Goal: Navigation & Orientation: Find specific page/section

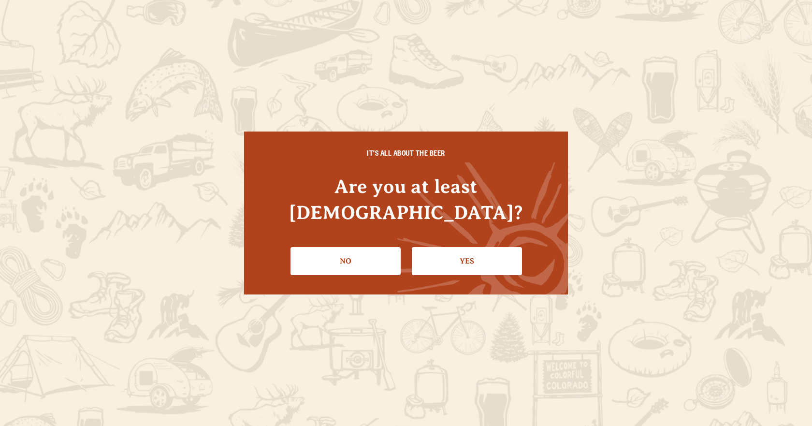
click at [484, 247] on link "Yes" at bounding box center [467, 261] width 110 height 28
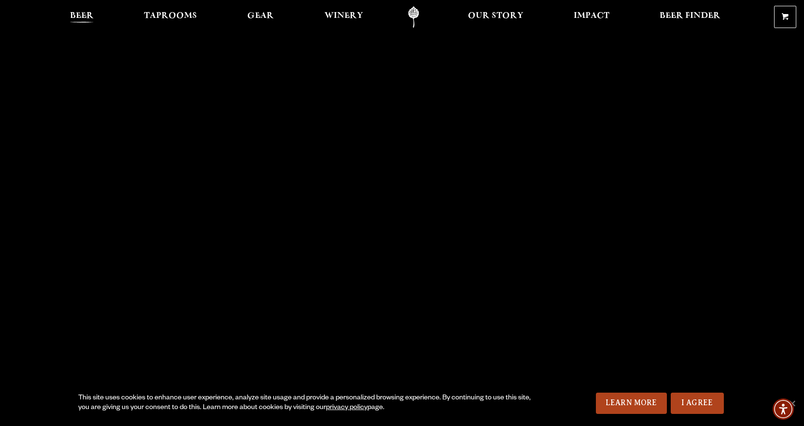
click at [82, 16] on span "Beer" at bounding box center [82, 16] width 24 height 8
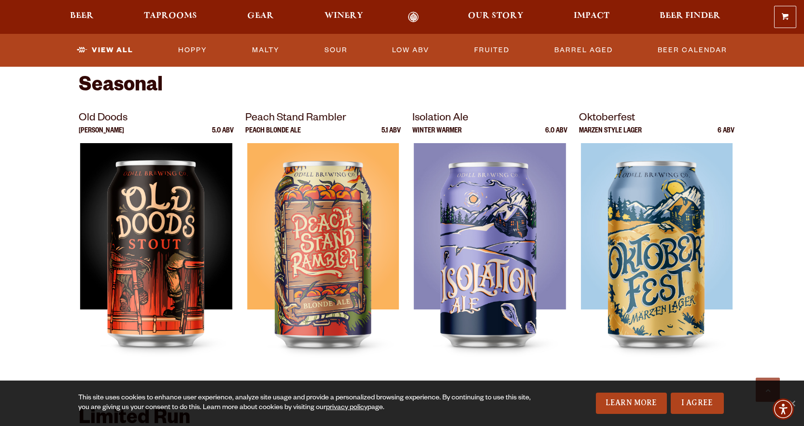
scroll to position [1303, 0]
click at [273, 47] on link "Malty" at bounding box center [265, 50] width 35 height 22
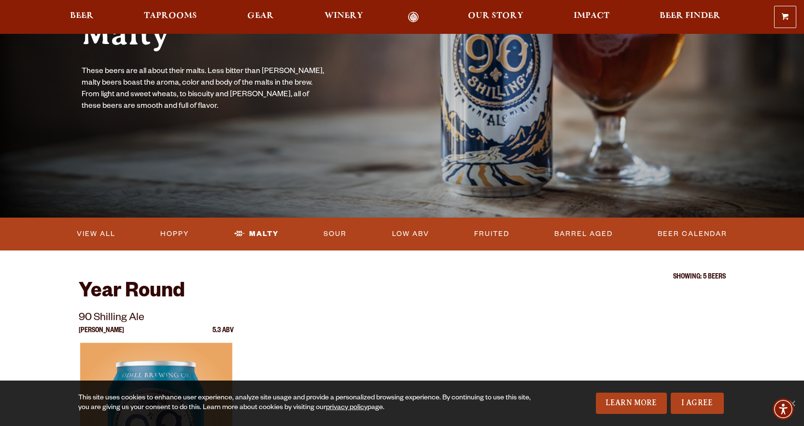
scroll to position [97, 0]
click at [581, 234] on link "Barrel Aged" at bounding box center [584, 234] width 66 height 22
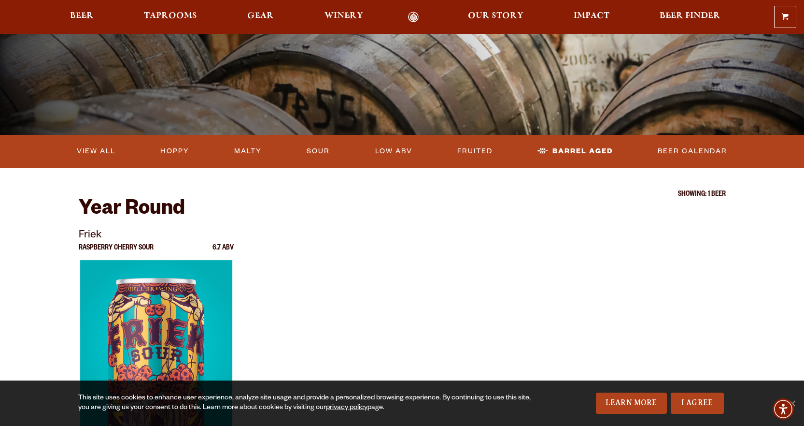
scroll to position [177, 0]
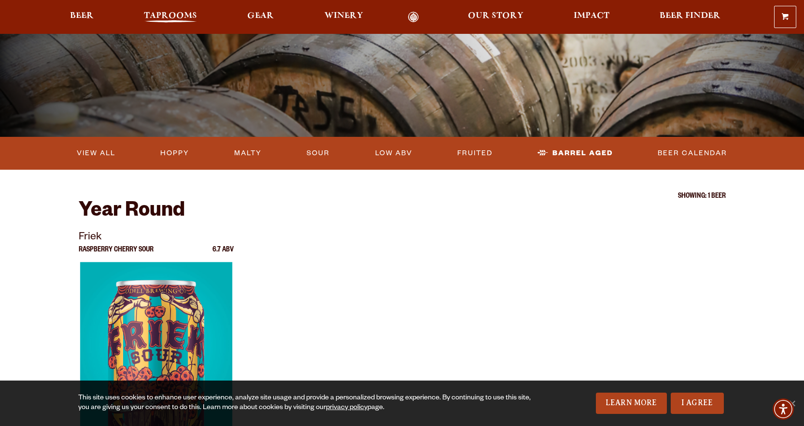
click at [162, 15] on span "Taprooms" at bounding box center [170, 16] width 53 height 8
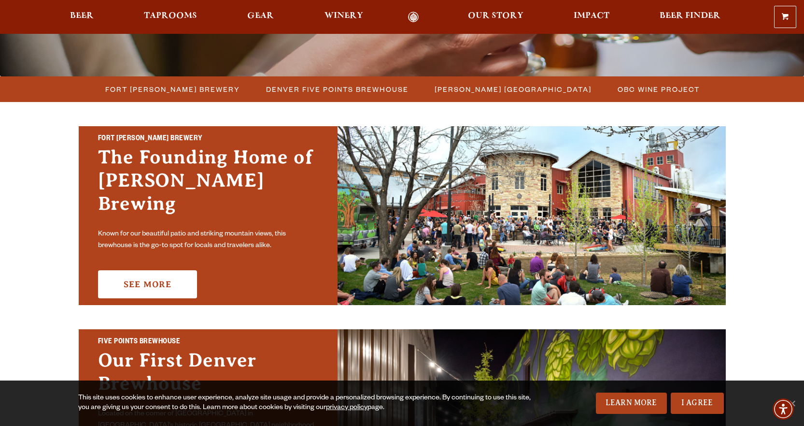
scroll to position [237, 0]
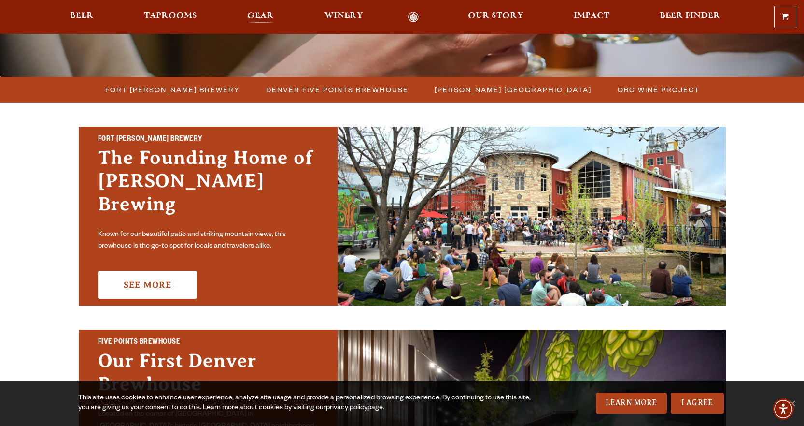
click at [265, 15] on span "Gear" at bounding box center [260, 16] width 27 height 8
